Goal: Information Seeking & Learning: Learn about a topic

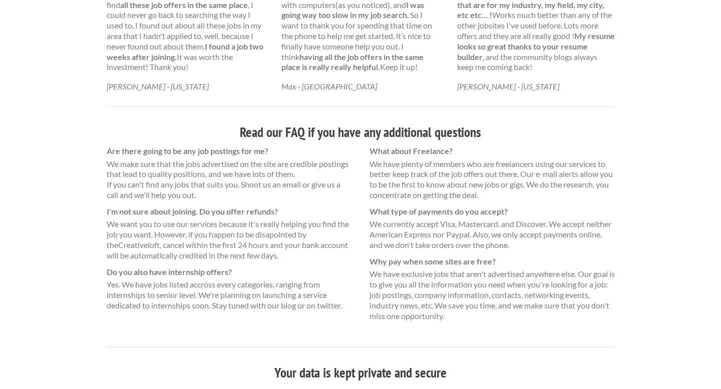
scroll to position [630, 0]
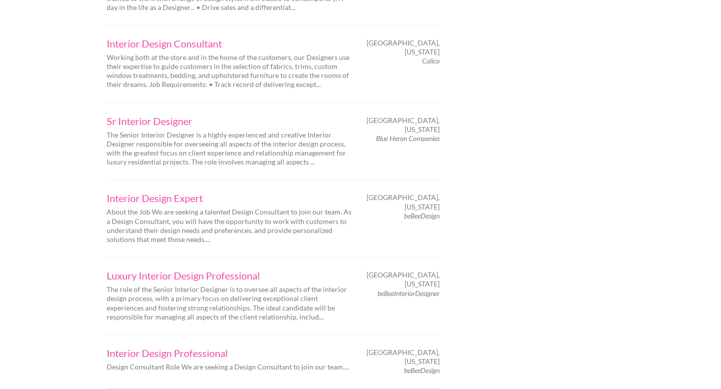
scroll to position [1450, 0]
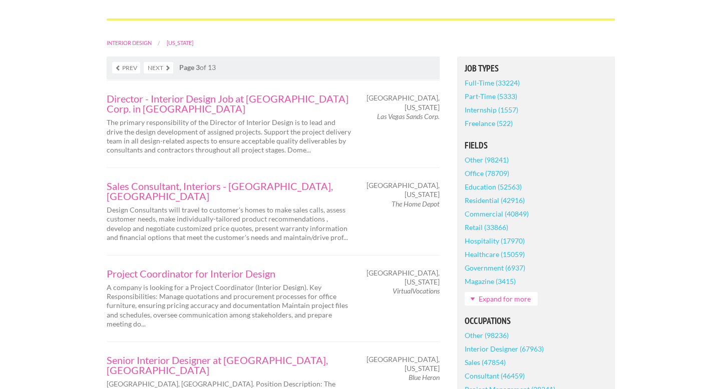
scroll to position [216, 0]
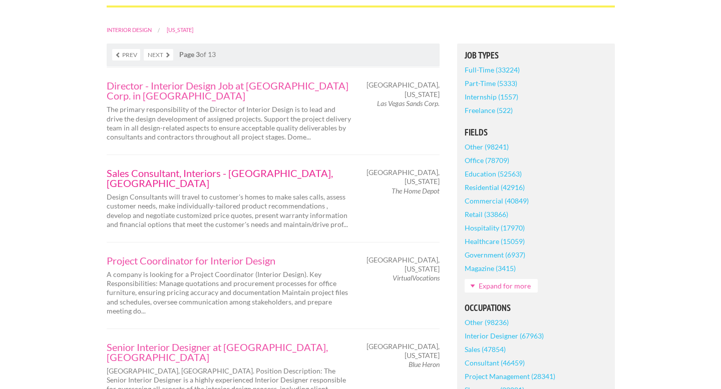
click at [199, 168] on link "Sales Consultant, Interiors - Reno, NV" at bounding box center [229, 178] width 245 height 20
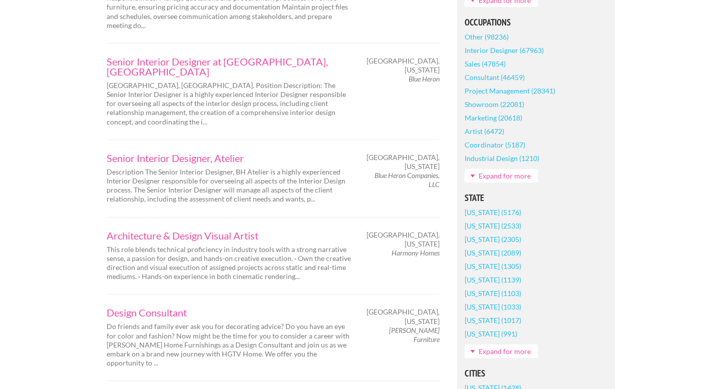
scroll to position [508, 0]
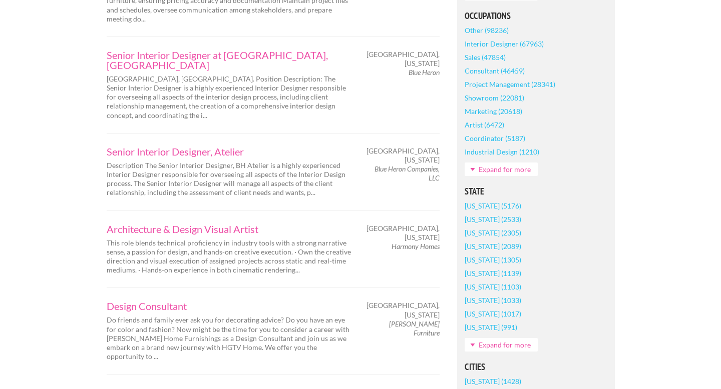
click at [476, 338] on link "Expand for more" at bounding box center [501, 345] width 73 height 14
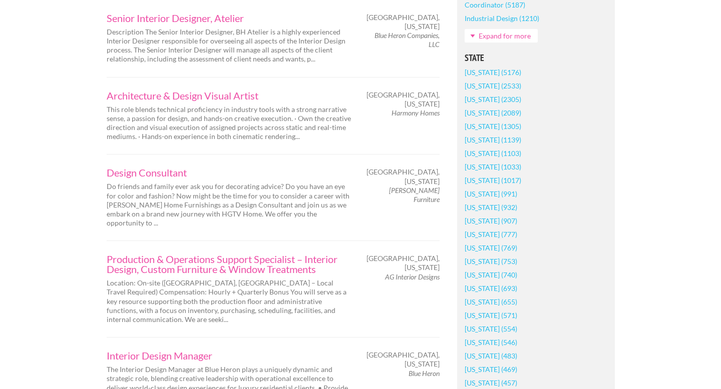
scroll to position [641, 0]
click at [474, 215] on link "[US_STATE] (907)" at bounding box center [491, 222] width 53 height 14
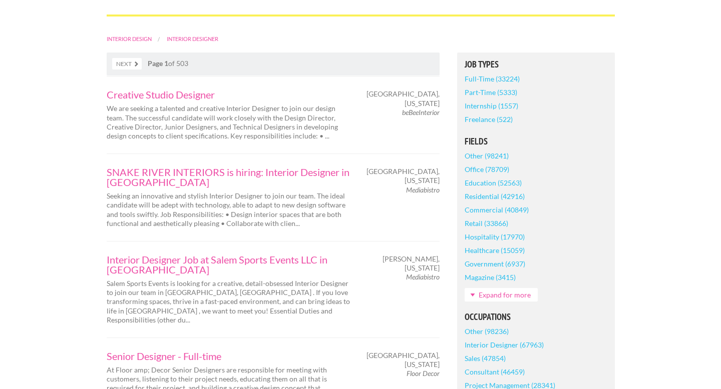
scroll to position [204, 0]
